Goal: Information Seeking & Learning: Find specific fact

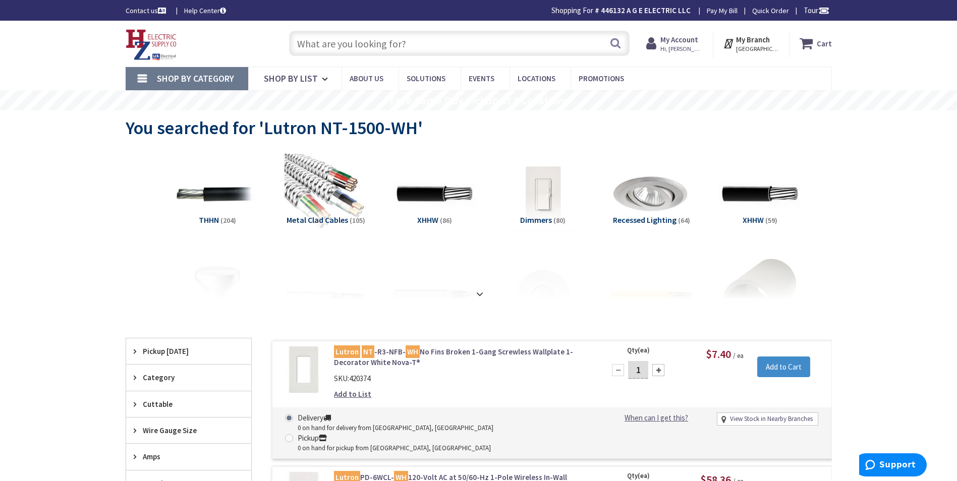
click at [313, 43] on input "text" at bounding box center [459, 43] width 341 height 25
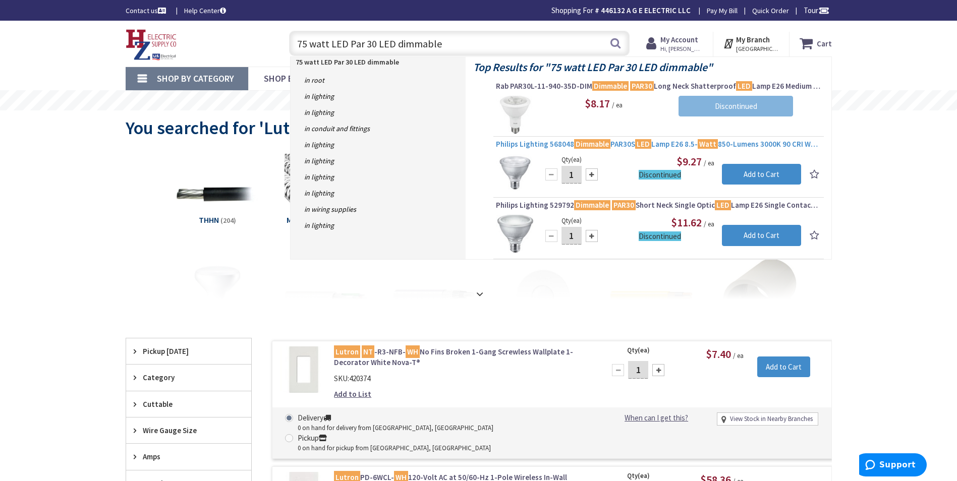
type input "75 watt LED Par 30 LED dimmable"
click at [602, 145] on mark "Dimmable" at bounding box center [592, 144] width 36 height 13
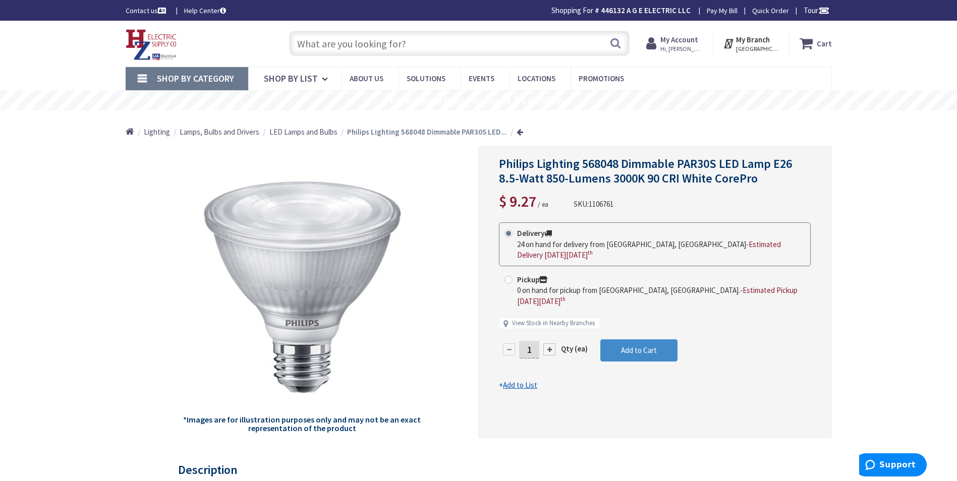
click at [299, 43] on input "text" at bounding box center [459, 43] width 341 height 25
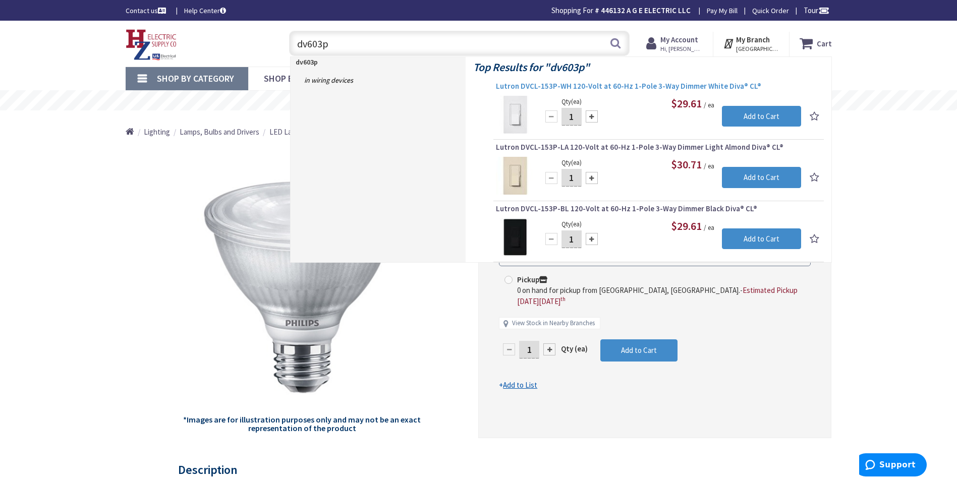
type input "dv603p"
click at [583, 85] on span "Lutron DVCL-153P-WH 120-Volt at 60-Hz 1-Pole 3-Way Dimmer White Diva® CL®" at bounding box center [658, 86] width 325 height 10
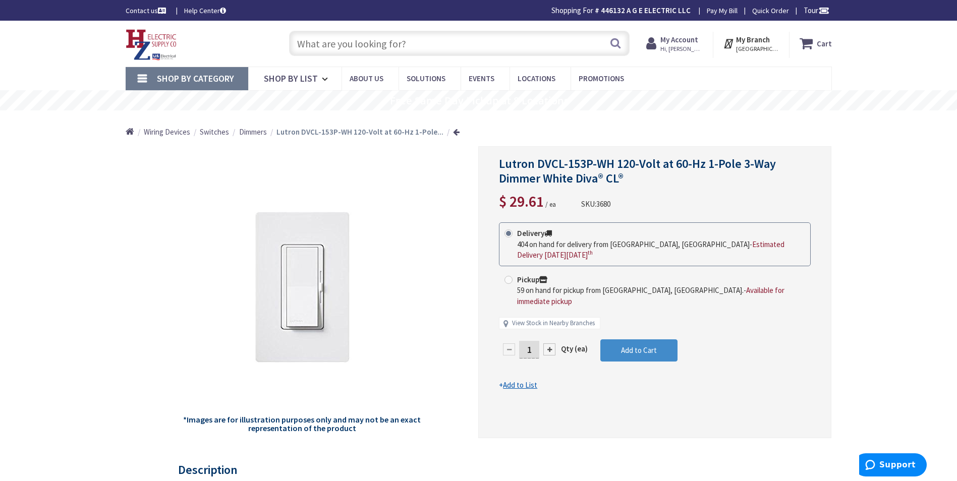
click at [300, 41] on input "text" at bounding box center [459, 43] width 341 height 25
paste input "DVELV-303P-WH, White"
type input "DVELV-303P-WH, White"
click at [618, 43] on button "Search" at bounding box center [615, 43] width 13 height 23
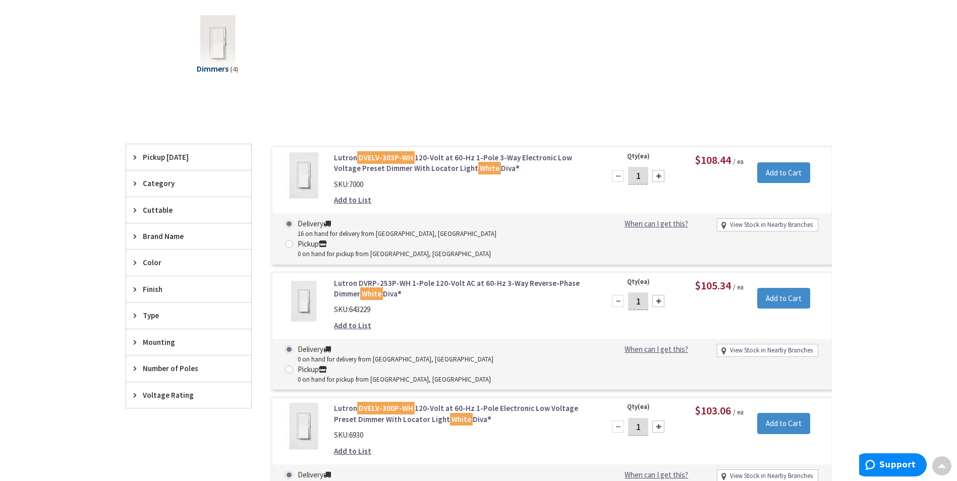
scroll to position [202, 0]
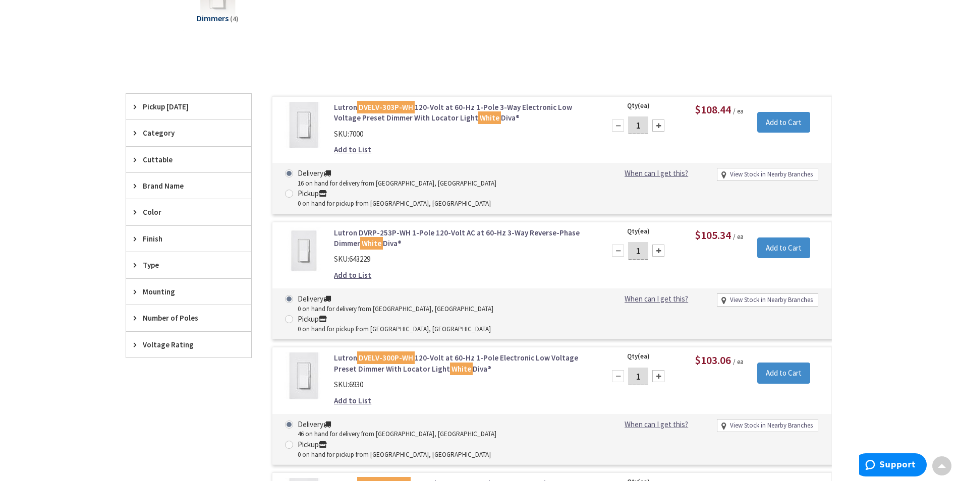
click at [429, 106] on link "Lutron DVELV-303P-WH 120-Volt at 60-Hz 1-Pole 3-Way Electronic Low Voltage Pres…" at bounding box center [462, 113] width 257 height 22
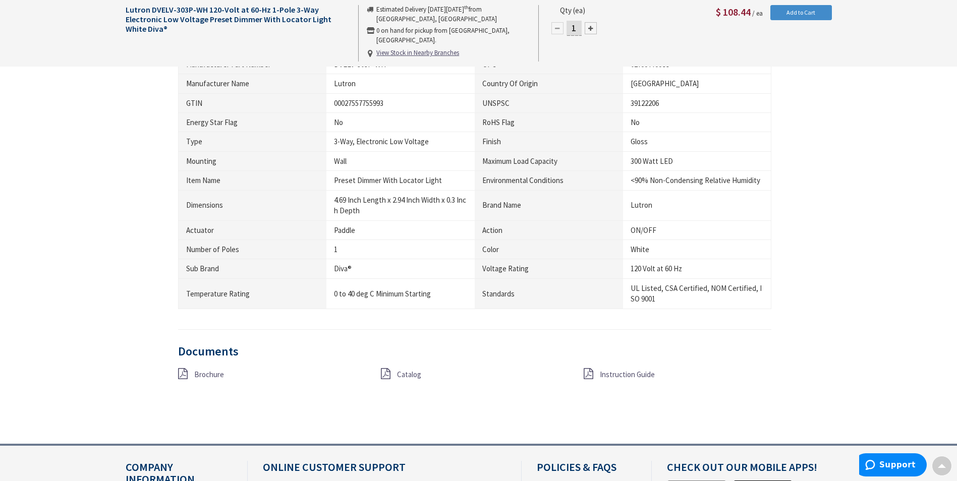
scroll to position [606, 0]
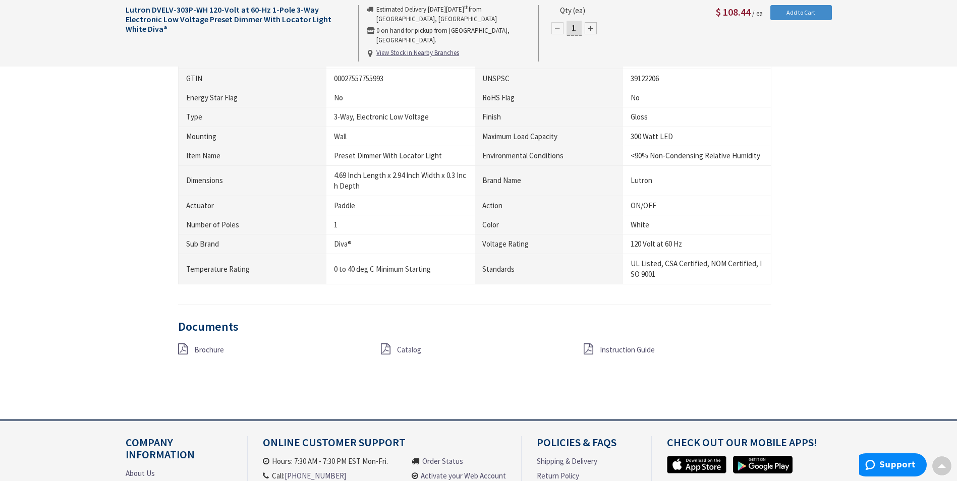
click at [621, 350] on span "Instruction Guide" at bounding box center [627, 350] width 55 height 10
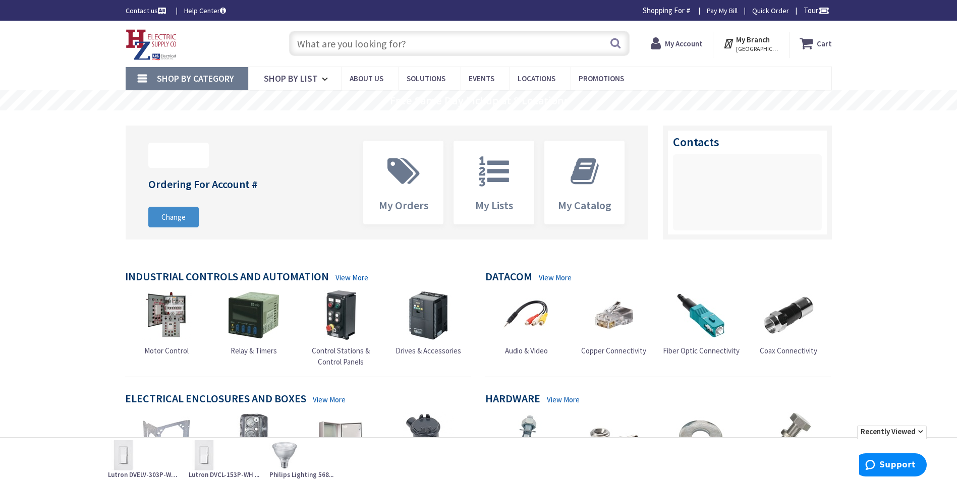
click at [683, 46] on strong "My Account" at bounding box center [684, 44] width 38 height 10
click at [690, 45] on strong "My Account" at bounding box center [684, 44] width 38 height 10
click at [303, 44] on input "text" at bounding box center [459, 43] width 341 height 25
paste input "DVELV-303P-WH, White"
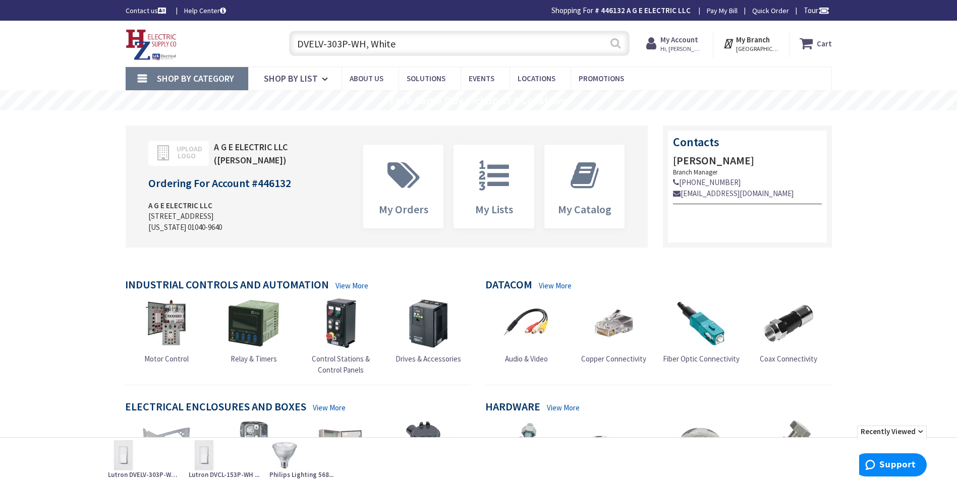
type input "DVELV-303P-WH, White"
click at [615, 44] on button "Search" at bounding box center [615, 43] width 13 height 23
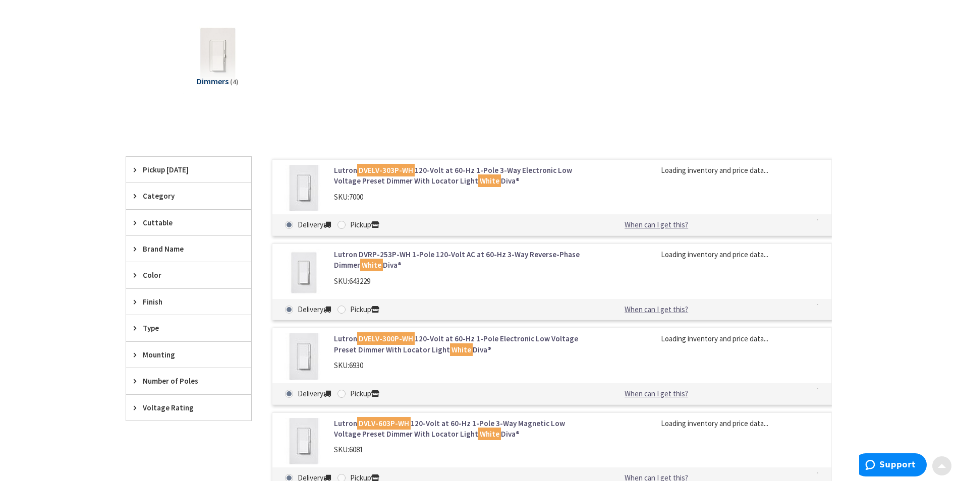
scroll to position [151, 0]
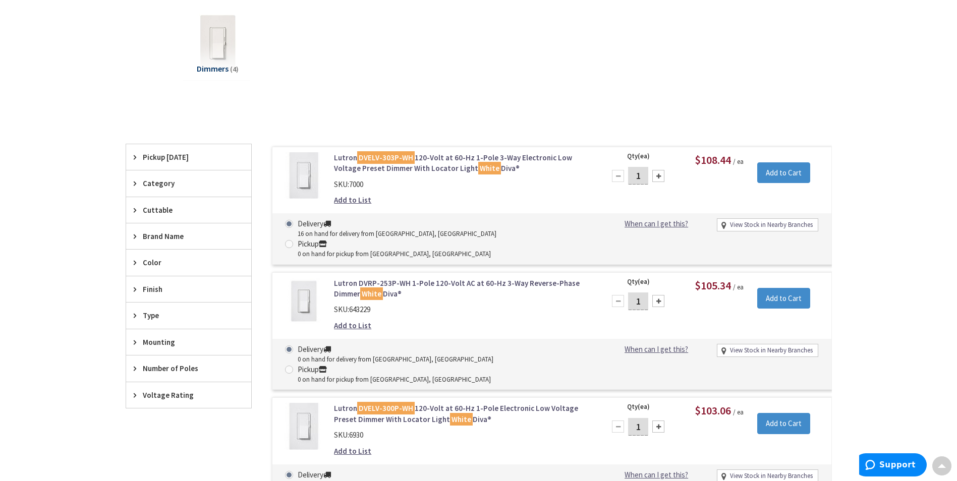
click at [423, 159] on link "Lutron DVELV-303P-WH 120-Volt at 60-Hz 1-Pole 3-Way Electronic Low Voltage Pres…" at bounding box center [462, 163] width 257 height 22
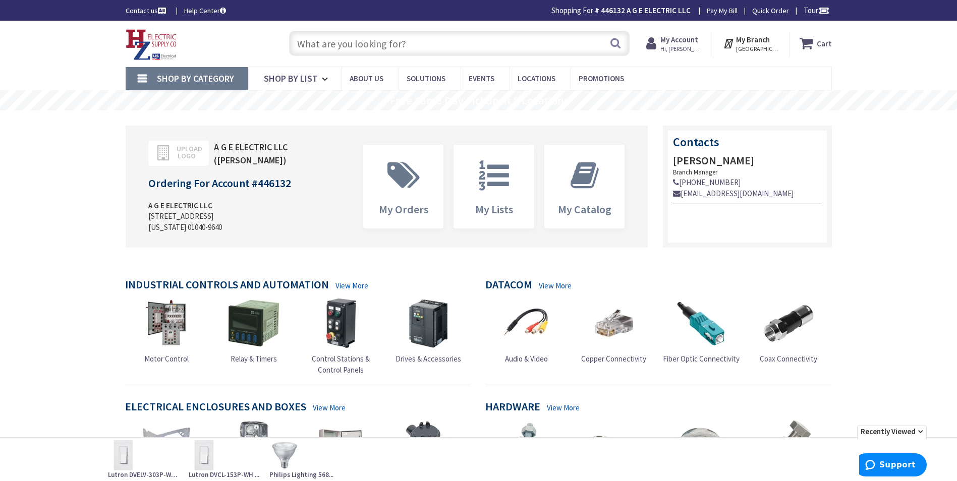
drag, startPoint x: 306, startPoint y: 41, endPoint x: 338, endPoint y: 67, distance: 40.5
click at [306, 41] on input "text" at bounding box center [459, 43] width 341 height 25
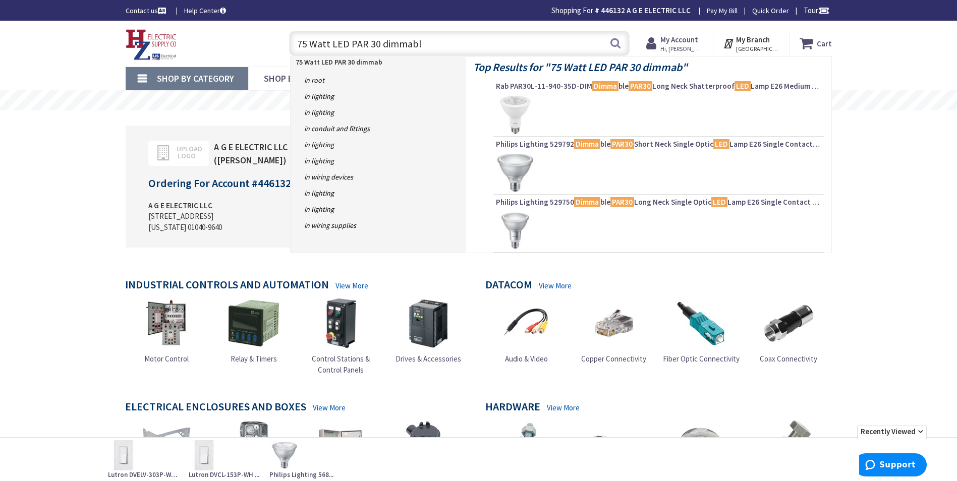
type input "75 Watt LED PAR 30 dimmable"
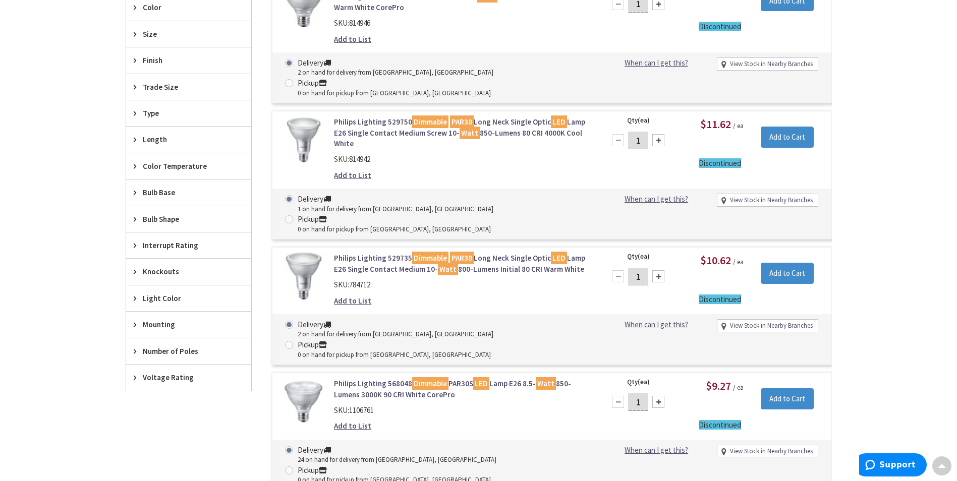
scroll to position [505, 0]
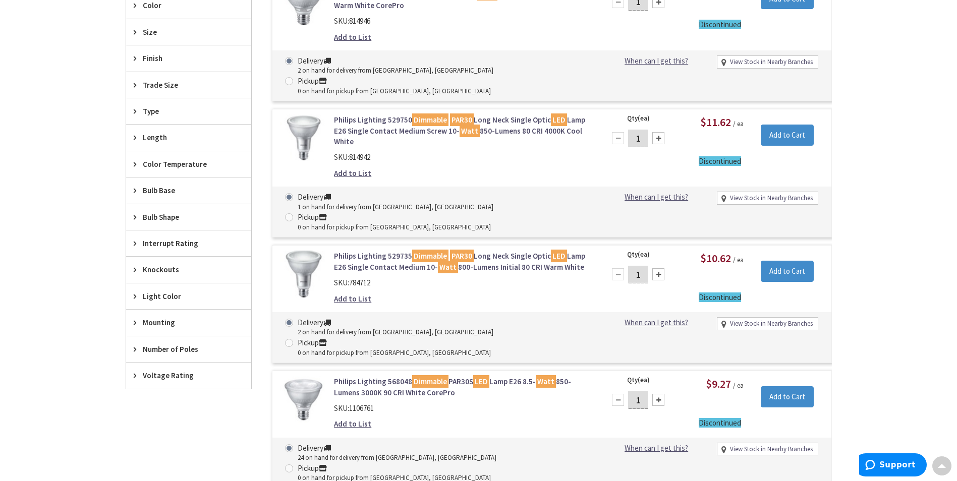
click at [379, 376] on link "Philips Lighting 568048 Dimmable PAR30S LED Lamp E26 8.5- Watt 850-Lumens 3000K…" at bounding box center [462, 387] width 257 height 22
